Goal: Task Accomplishment & Management: Use online tool/utility

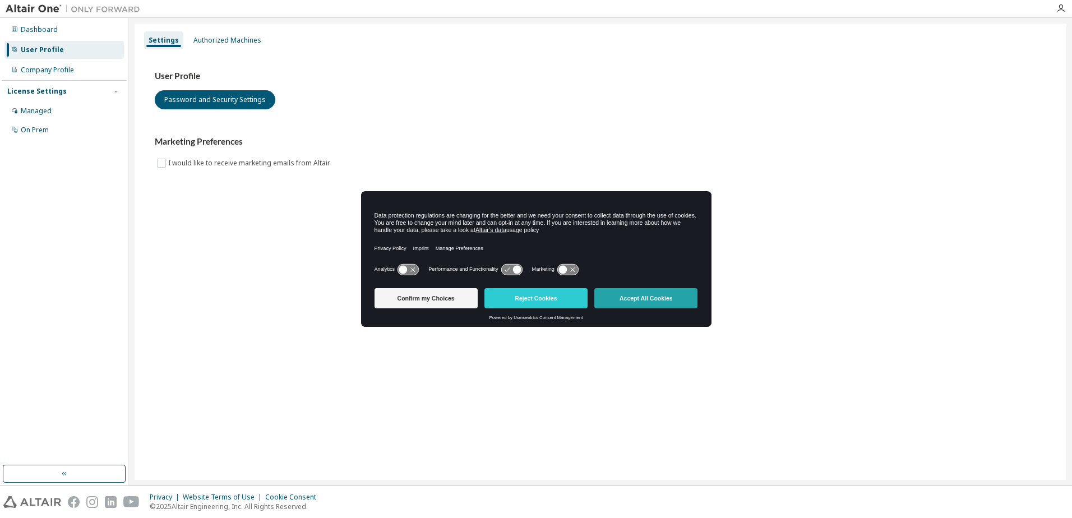
click at [662, 297] on button "Accept All Cookies" at bounding box center [645, 298] width 103 height 20
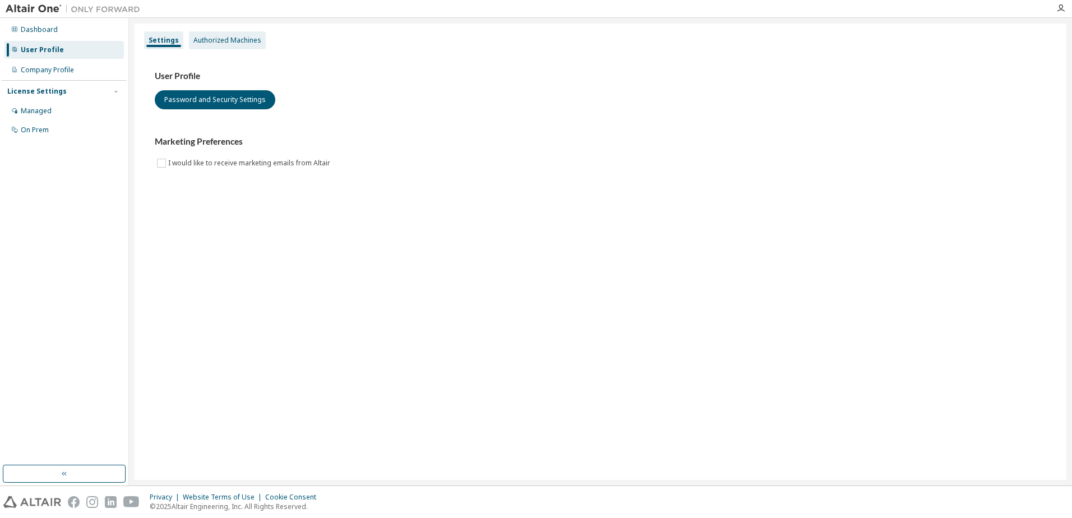
click at [256, 41] on div "Authorized Machines" at bounding box center [227, 40] width 68 height 9
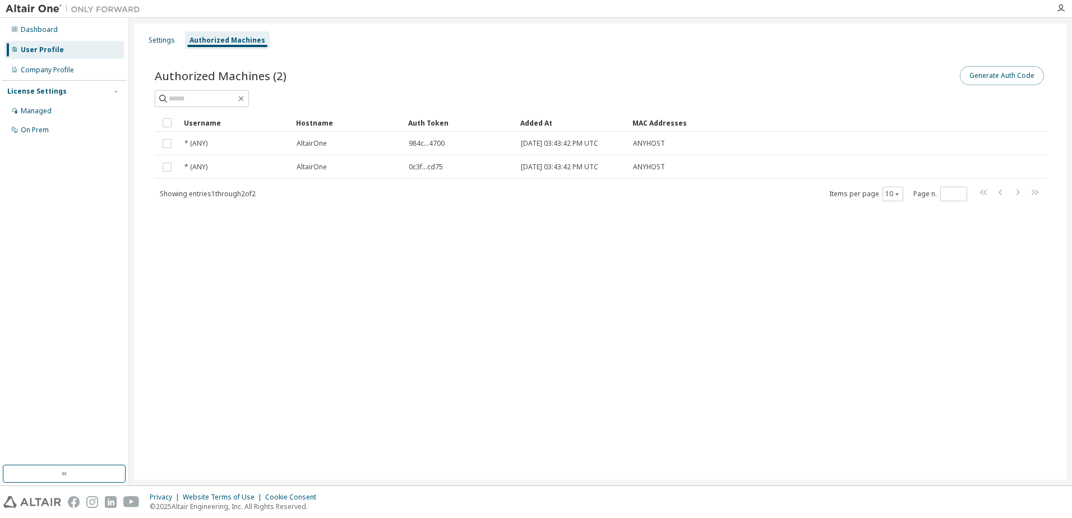
click at [986, 75] on button "Generate Auth Code" at bounding box center [1002, 75] width 84 height 19
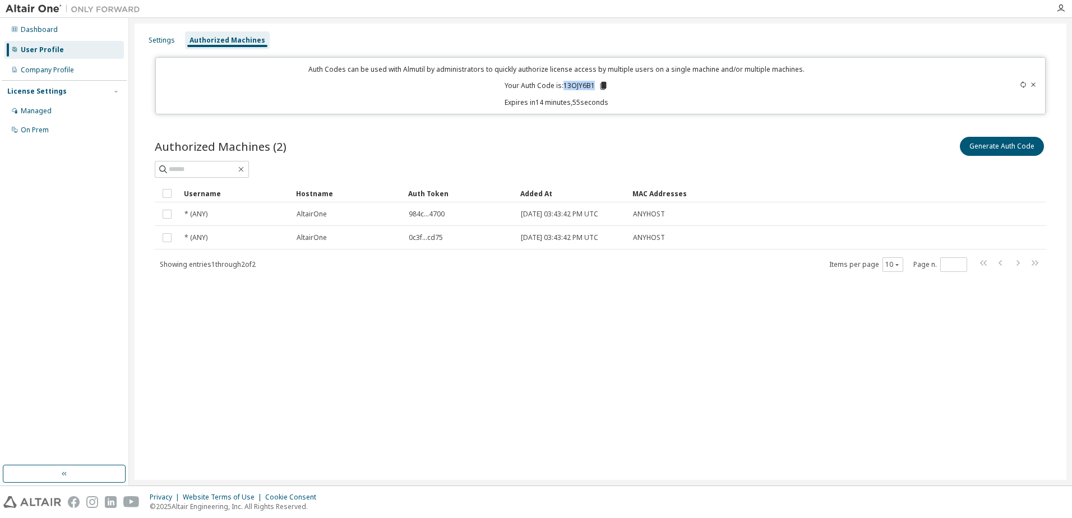
drag, startPoint x: 565, startPoint y: 85, endPoint x: 596, endPoint y: 88, distance: 31.5
click at [596, 88] on p "Your Auth Code is: 13OJY6B1" at bounding box center [557, 86] width 104 height 10
drag, startPoint x: 596, startPoint y: 88, endPoint x: 603, endPoint y: 85, distance: 7.8
click at [603, 84] on icon at bounding box center [604, 86] width 6 height 8
click at [593, 102] on div "Auth Code copied to clipboard" at bounding box center [558, 102] width 99 height 11
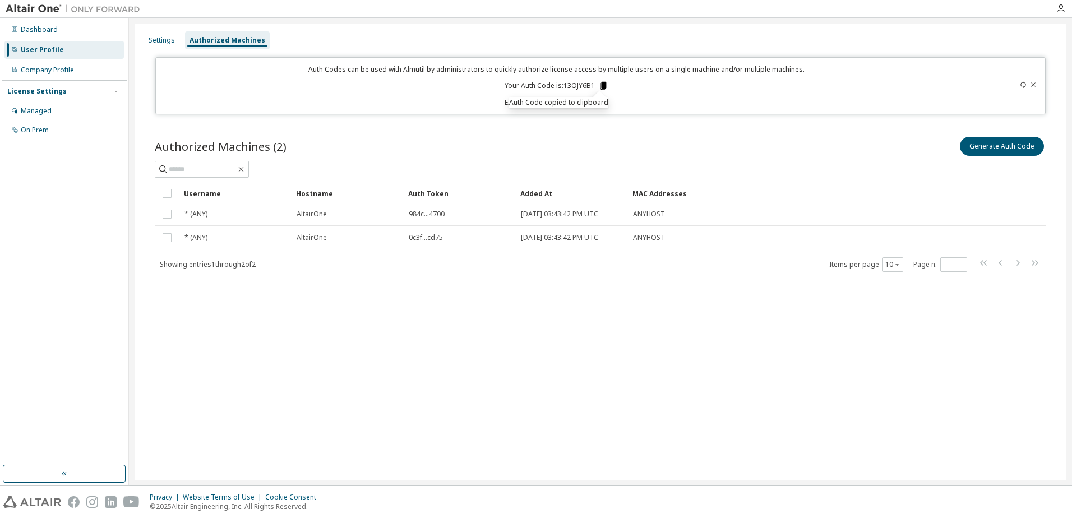
click at [604, 87] on icon at bounding box center [604, 86] width 6 height 8
click at [603, 83] on icon at bounding box center [604, 86] width 6 height 8
